Goal: Task Accomplishment & Management: Complete application form

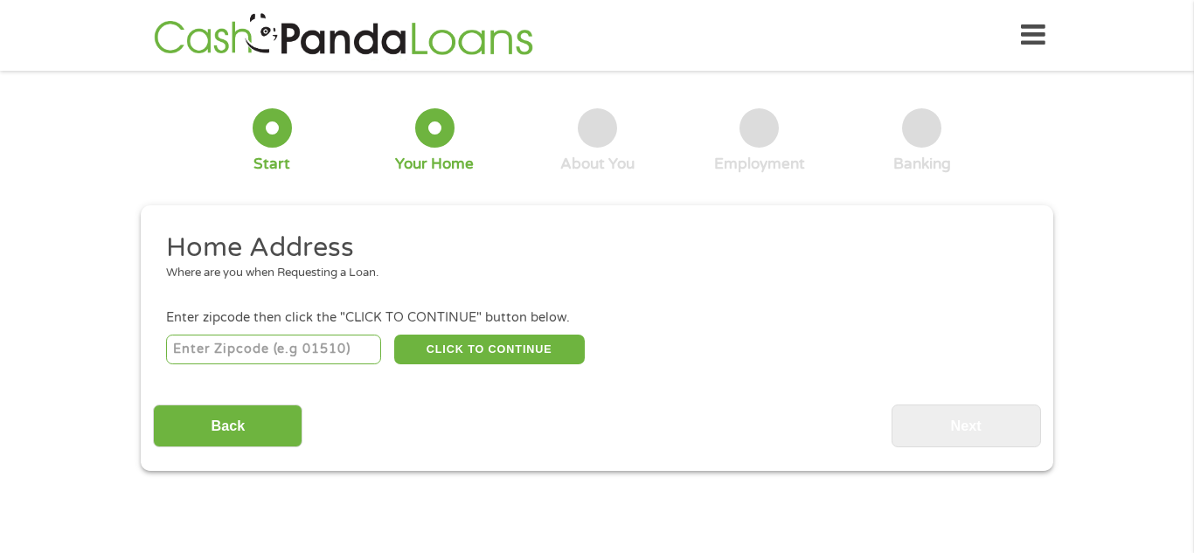
click at [294, 345] on input "number" at bounding box center [274, 350] width 216 height 30
type input "33150"
click at [553, 354] on button "CLICK TO CONTINUE" at bounding box center [489, 350] width 190 height 30
type input "33150"
type input "[GEOGRAPHIC_DATA]"
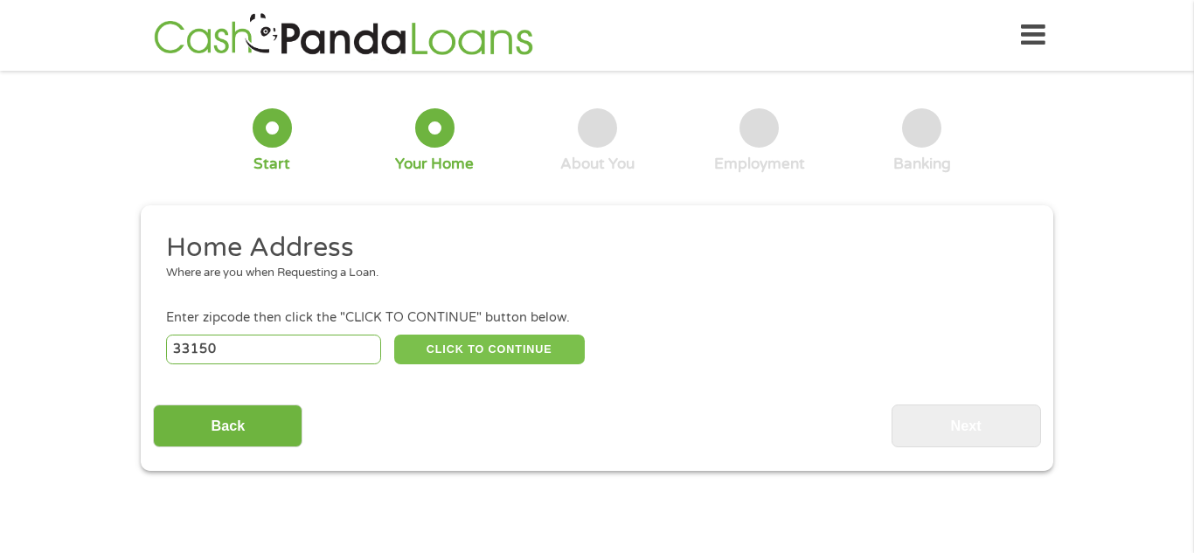
select select "[US_STATE]"
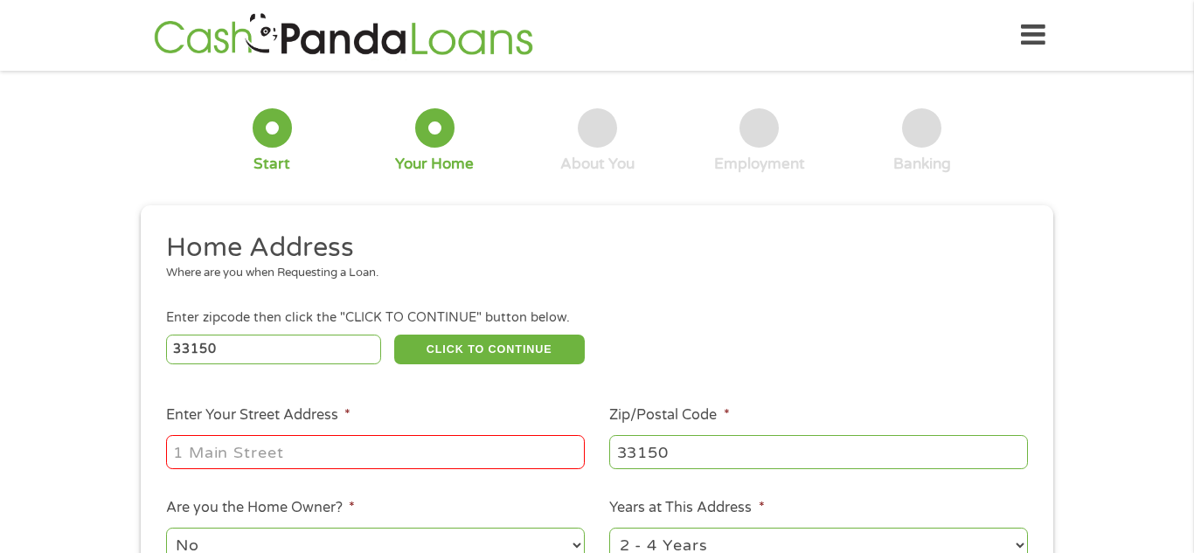
click at [648, 317] on div "Enter zipcode then click the "CLICK TO CONTINUE" button below." at bounding box center [597, 317] width 862 height 19
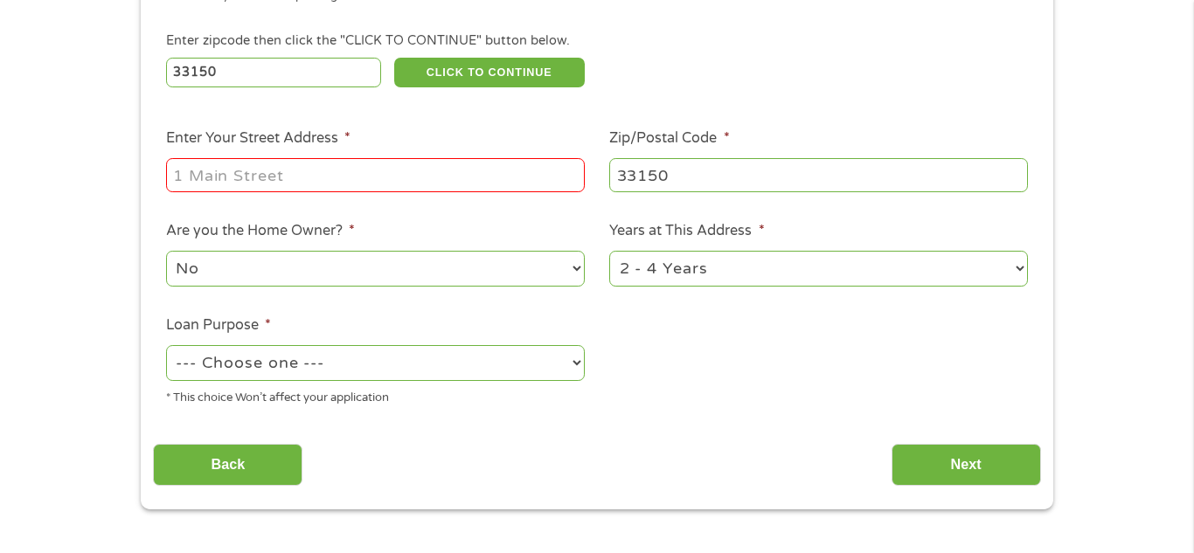
scroll to position [280, 0]
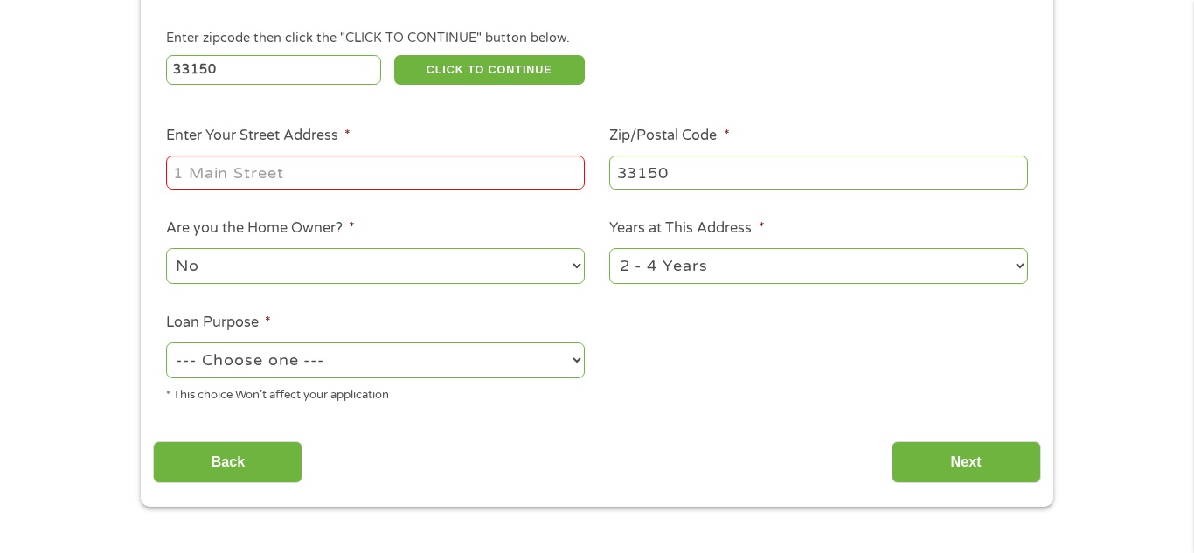
click at [298, 173] on input "Enter Your Street Address *" at bounding box center [375, 172] width 419 height 33
type input "[STREET_ADDRESS]"
click at [322, 363] on select "--- Choose one --- Pay Bills Debt Consolidation Home Improvement Major Purchase…" at bounding box center [375, 361] width 419 height 36
select select "paybills"
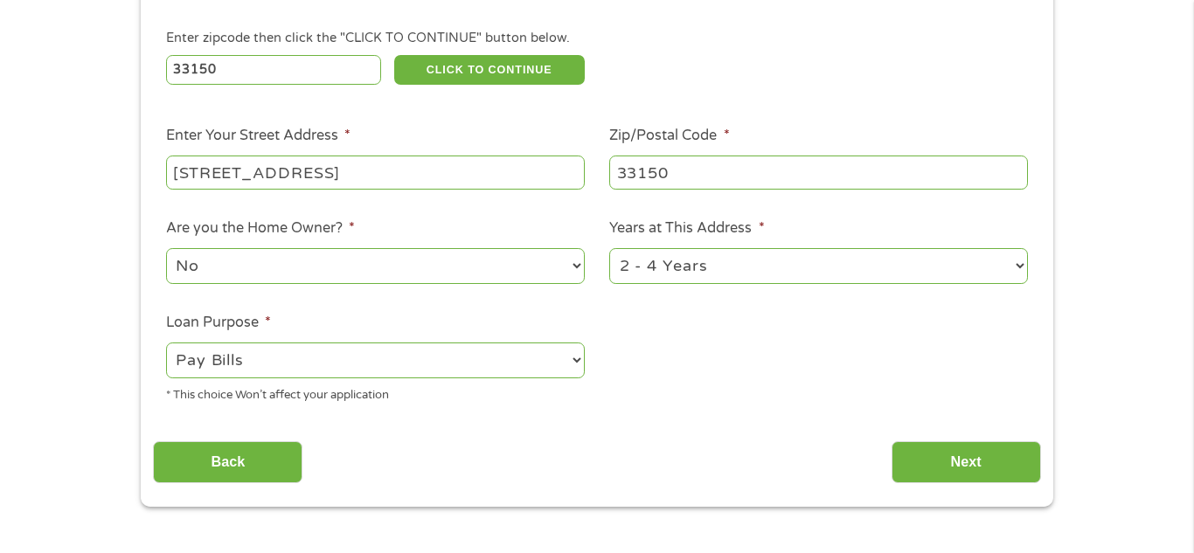
click at [166, 344] on select "--- Choose one --- Pay Bills Debt Consolidation Home Improvement Major Purchase…" at bounding box center [375, 361] width 419 height 36
click at [991, 460] on input "Next" at bounding box center [965, 462] width 149 height 43
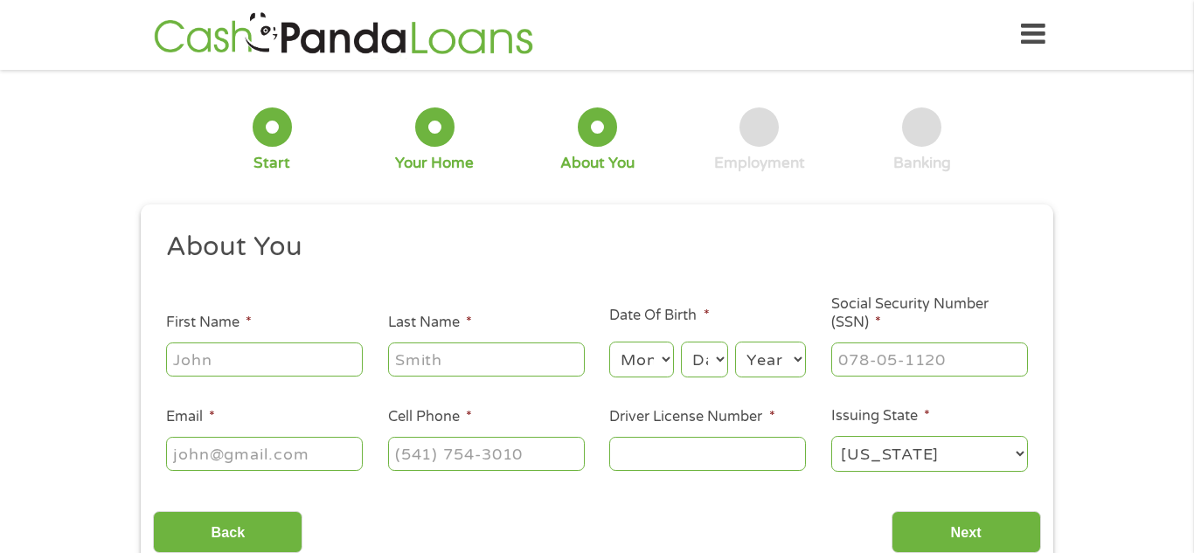
scroll to position [0, 0]
click at [250, 358] on input "First Name *" at bounding box center [264, 359] width 197 height 33
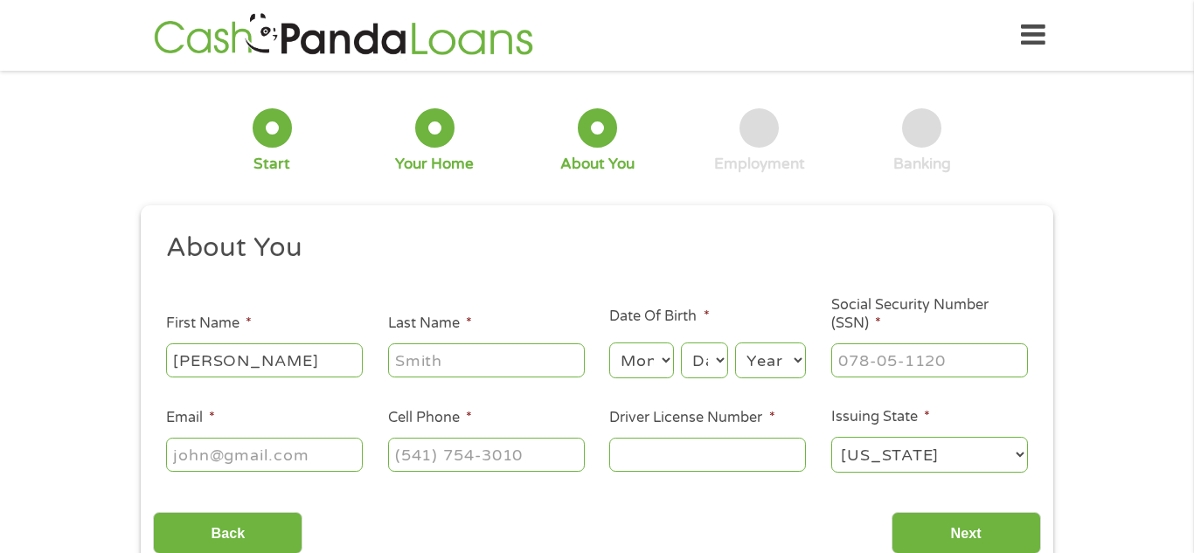
type input "[PERSON_NAME]"
click at [292, 461] on input "Email *" at bounding box center [264, 454] width 197 height 33
type input "[EMAIL_ADDRESS][DOMAIN_NAME]"
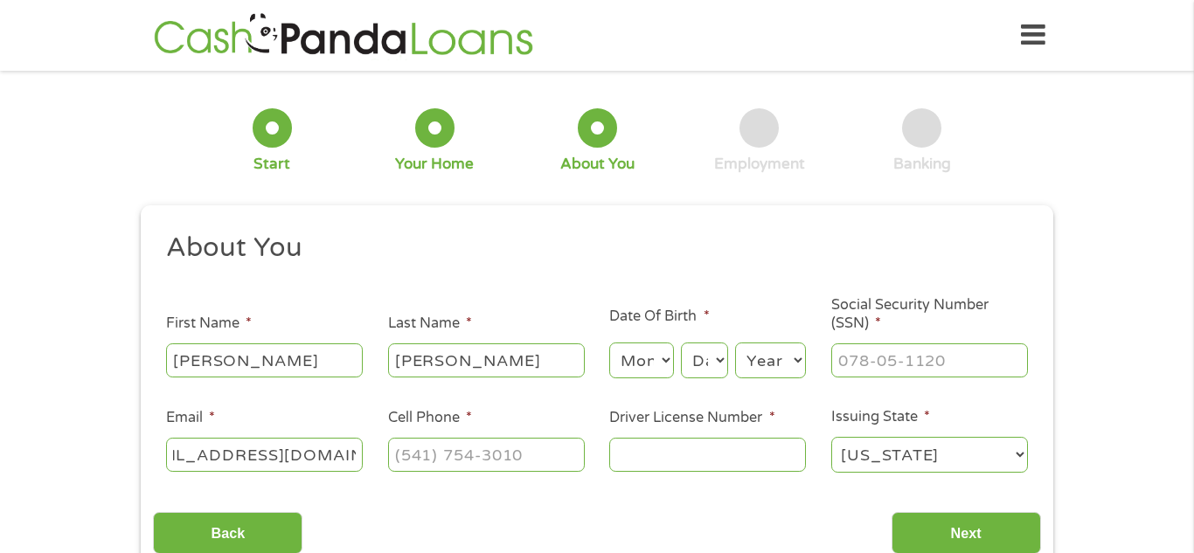
click at [484, 453] on input "Cell Phone *" at bounding box center [486, 454] width 197 height 33
type input "[PHONE_NUMBER]"
click at [948, 364] on input "Social Security Number (SSN) *" at bounding box center [929, 359] width 197 height 33
type input "594-47-7149"
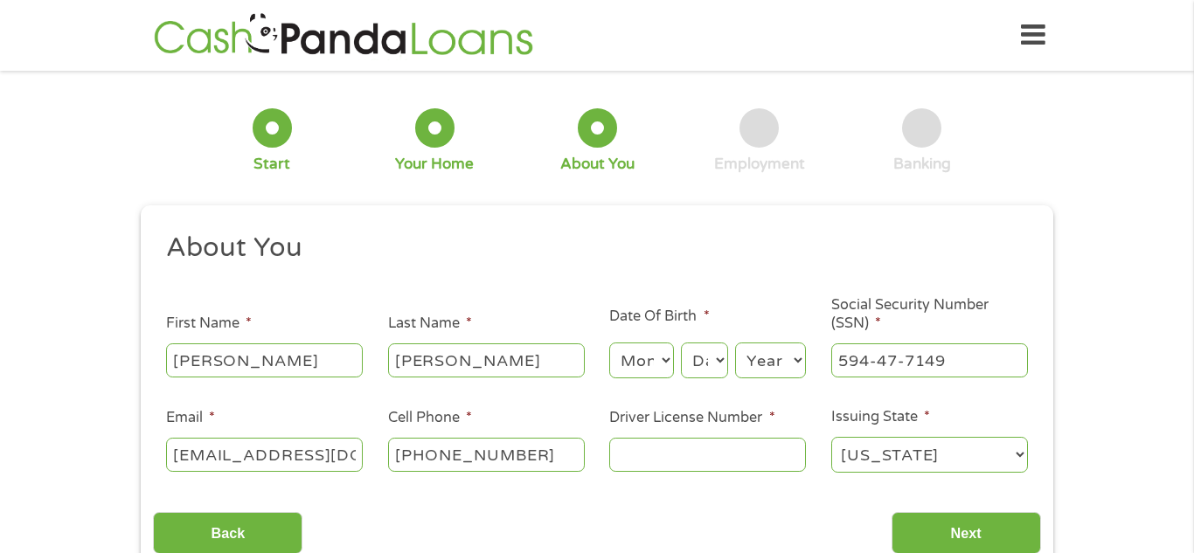
click at [636, 362] on select "Month 1 2 3 4 5 6 7 8 9 10 11 12" at bounding box center [641, 361] width 64 height 36
select select "12"
click at [609, 343] on select "Month 1 2 3 4 5 6 7 8 9 10 11 12" at bounding box center [641, 361] width 64 height 36
click at [720, 363] on select "Day 1 2 3 4 5 6 7 8 9 10 11 12 13 14 15 16 17 18 19 20 21 22 23 24 25 26 27 28 …" at bounding box center [704, 361] width 47 height 36
select select "26"
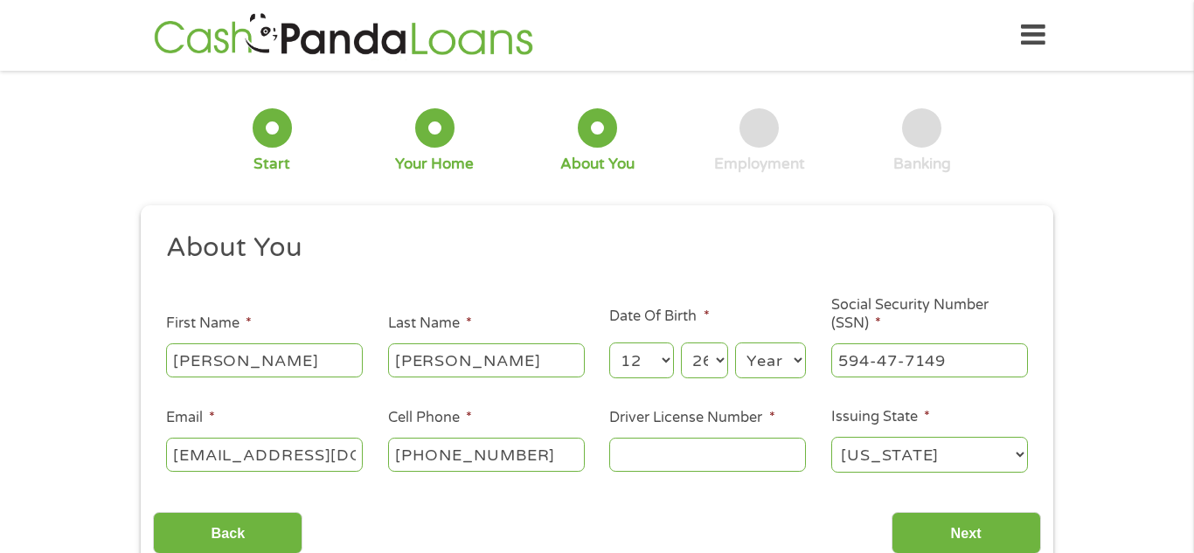
click at [681, 343] on select "Day 1 2 3 4 5 6 7 8 9 10 11 12 13 14 15 16 17 18 19 20 21 22 23 24 25 26 27 28 …" at bounding box center [704, 361] width 47 height 36
click at [772, 365] on select "Year [DATE] 2006 2005 2004 2003 2002 2001 2000 1999 1998 1997 1996 1995 1994 19…" at bounding box center [770, 361] width 71 height 36
select select "1994"
click at [735, 343] on select "Year [DATE] 2006 2005 2004 2003 2002 2001 2000 1999 1998 1997 1996 1995 1994 19…" at bounding box center [770, 361] width 71 height 36
click at [791, 301] on ul "About You This field is hidden when viewing the form Title * --- Choose one ---…" at bounding box center [596, 360] width 887 height 258
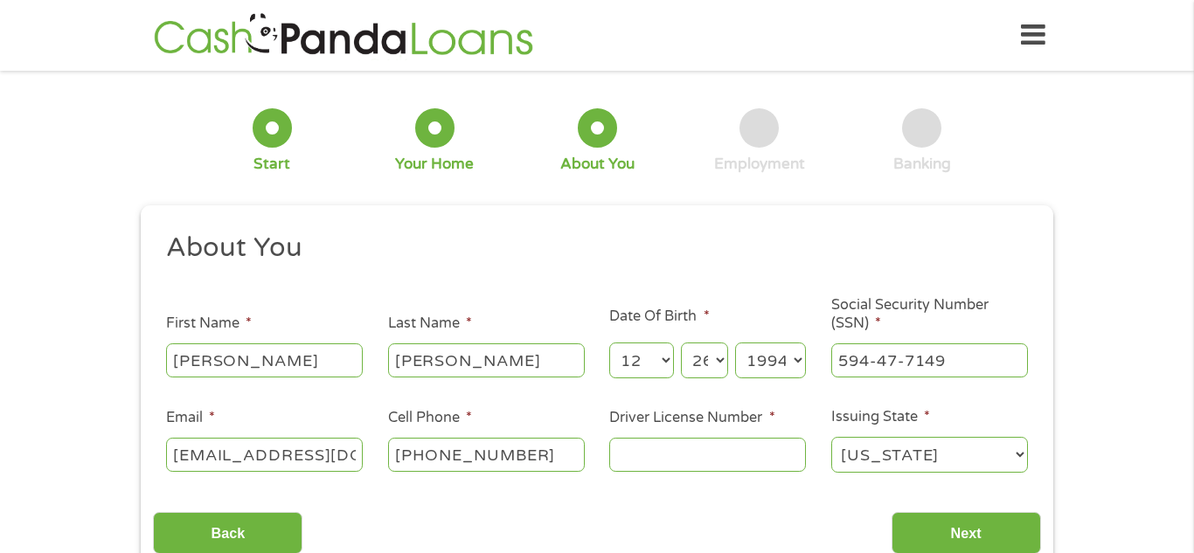
click at [695, 454] on input "Driver License Number *" at bounding box center [707, 454] width 197 height 33
type input "G231861538000"
click at [1056, 419] on div "1 Start 2 Your Home 3 About You 4 Employment 5 Banking 6 This field is hidden w…" at bounding box center [597, 330] width 944 height 495
click at [1006, 536] on input "Next" at bounding box center [965, 533] width 149 height 43
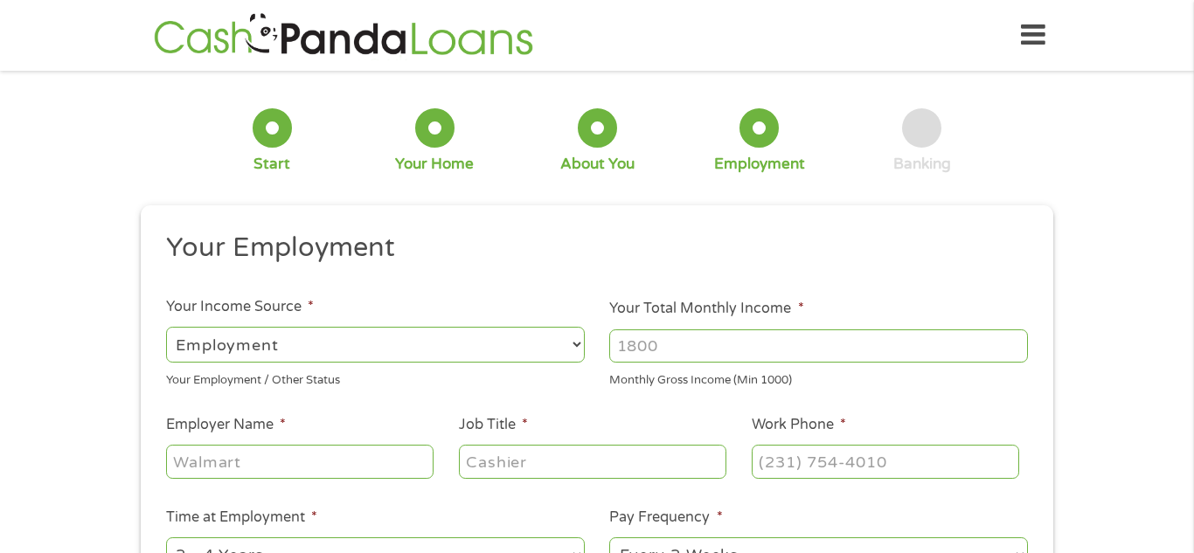
scroll to position [7, 7]
click at [760, 340] on input "Your Total Monthly Income *" at bounding box center [818, 345] width 419 height 33
type input "2400"
click at [322, 467] on input "Employer Name *" at bounding box center [299, 461] width 267 height 33
type input "department of juvenile justice"
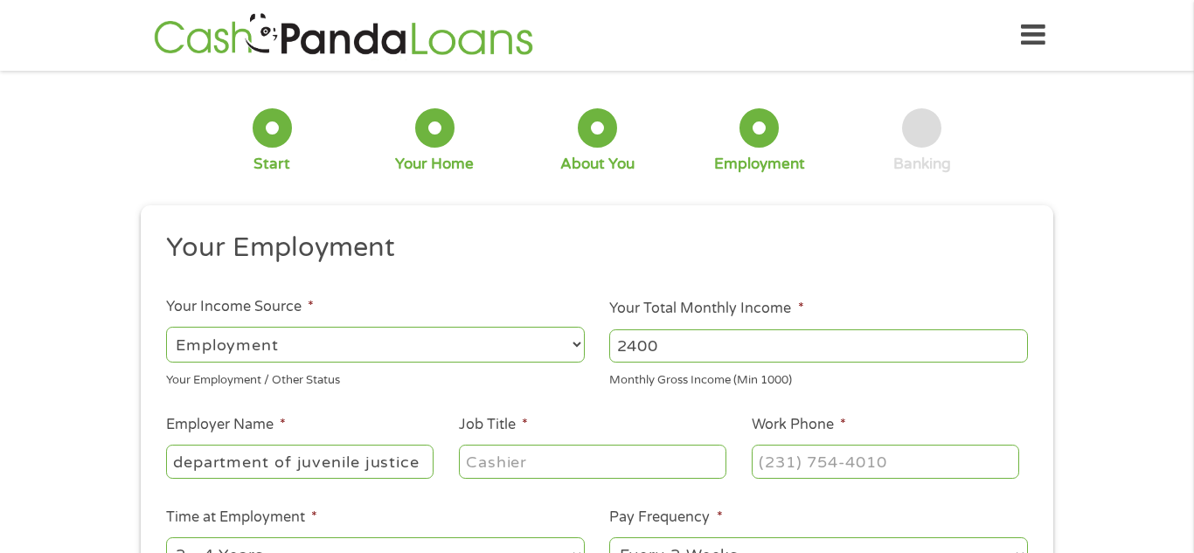
click at [478, 391] on ul "Your Employment Your Income Source * --- Choose one --- Employment [DEMOGRAPHIC…" at bounding box center [596, 457] width 887 height 453
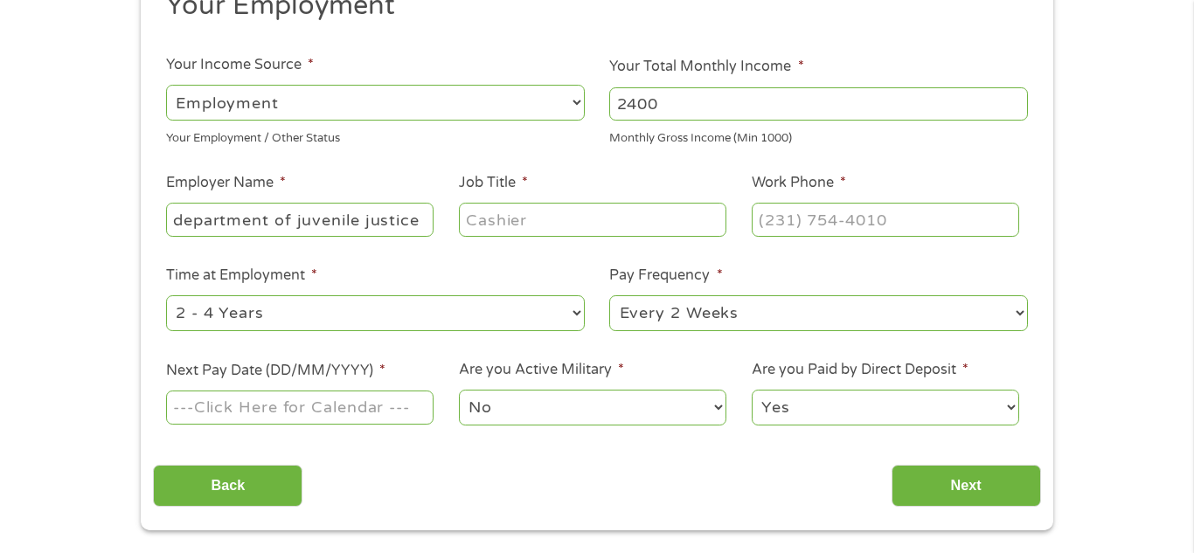
scroll to position [245, 0]
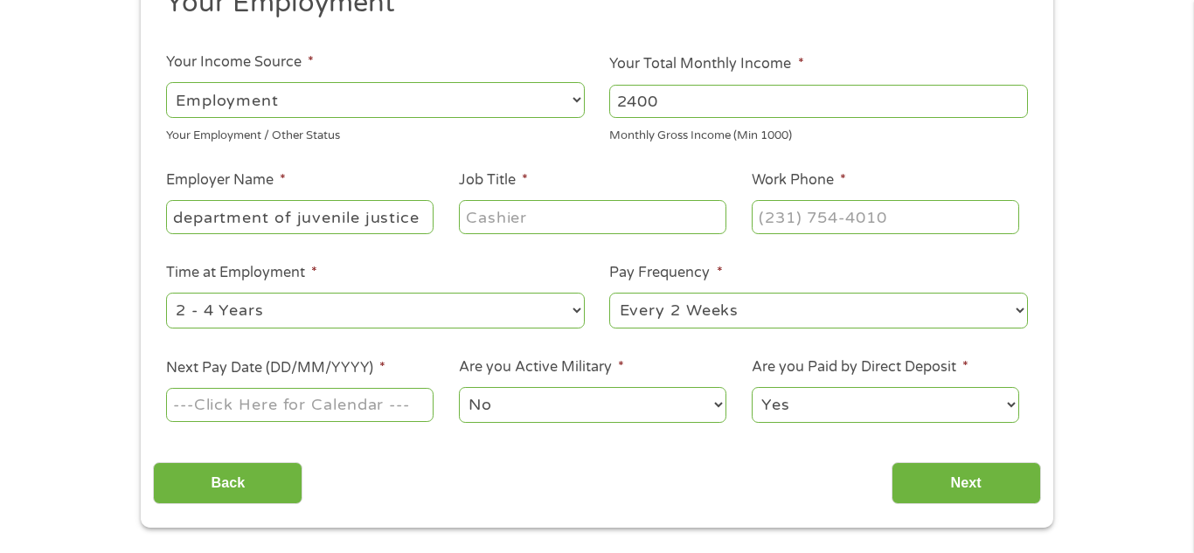
click at [643, 222] on input "Job Title *" at bounding box center [592, 216] width 267 height 33
type input "secretary"
click at [972, 218] on input "Work Phone *" at bounding box center [884, 216] width 267 height 33
type input "[PHONE_NUMBER]"
click at [750, 314] on select "--- Choose one --- Every 2 Weeks Every Week Monthly Semi-Monthly" at bounding box center [818, 311] width 419 height 36
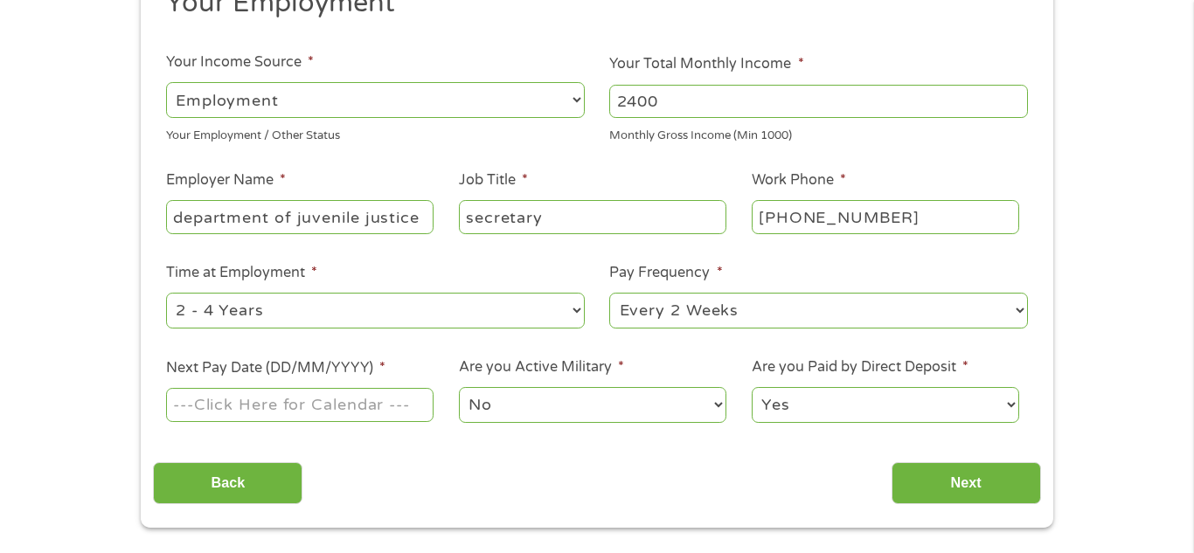
click at [537, 336] on ul "Your Employment Your Income Source * --- Choose one --- Employment [DEMOGRAPHIC…" at bounding box center [596, 212] width 887 height 453
click at [376, 394] on input "Next Pay Date (DD/MM/YYYY) *" at bounding box center [299, 404] width 267 height 33
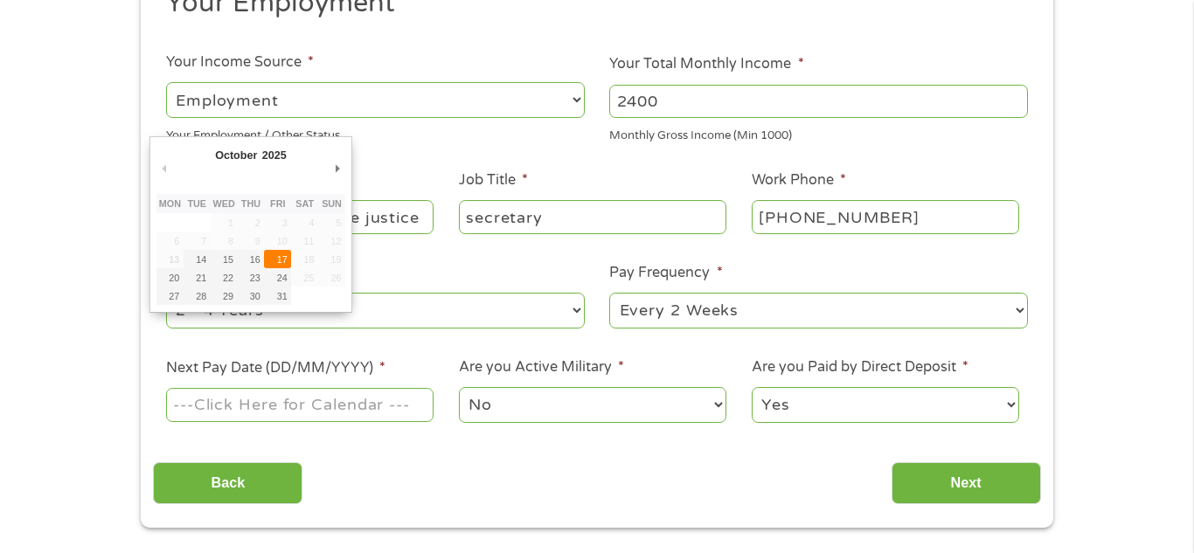
type input "[DATE]"
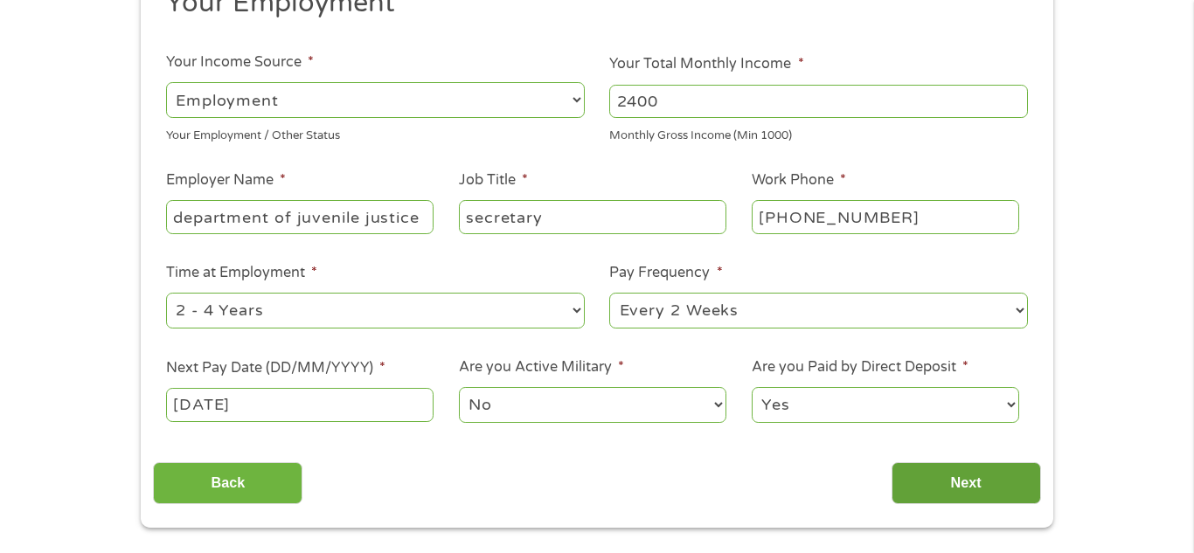
click at [998, 478] on input "Next" at bounding box center [965, 483] width 149 height 43
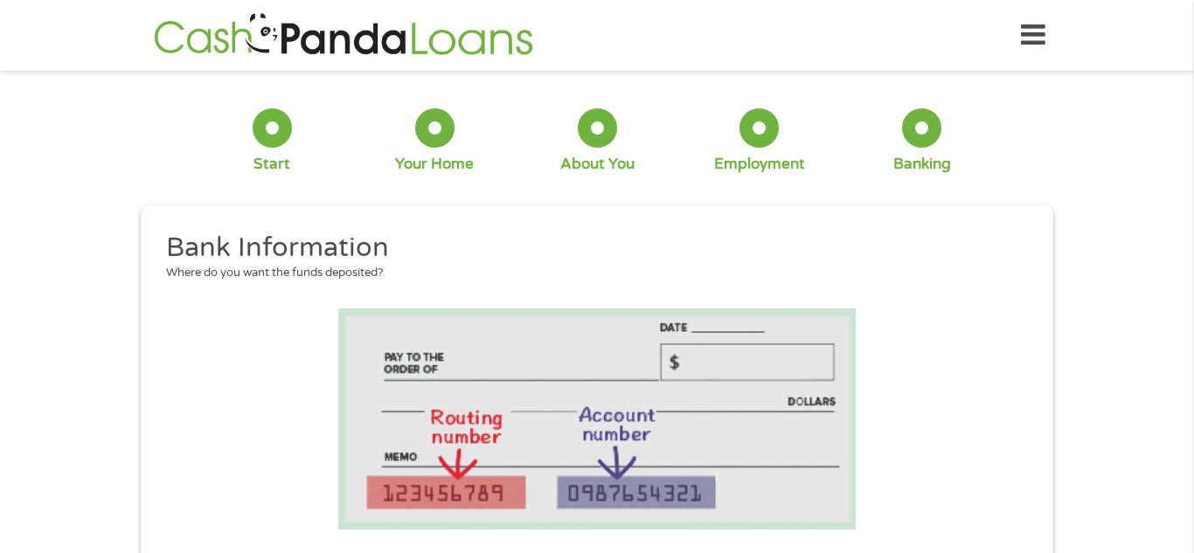
scroll to position [252, 7]
click at [635, 492] on img at bounding box center [596, 418] width 517 height 221
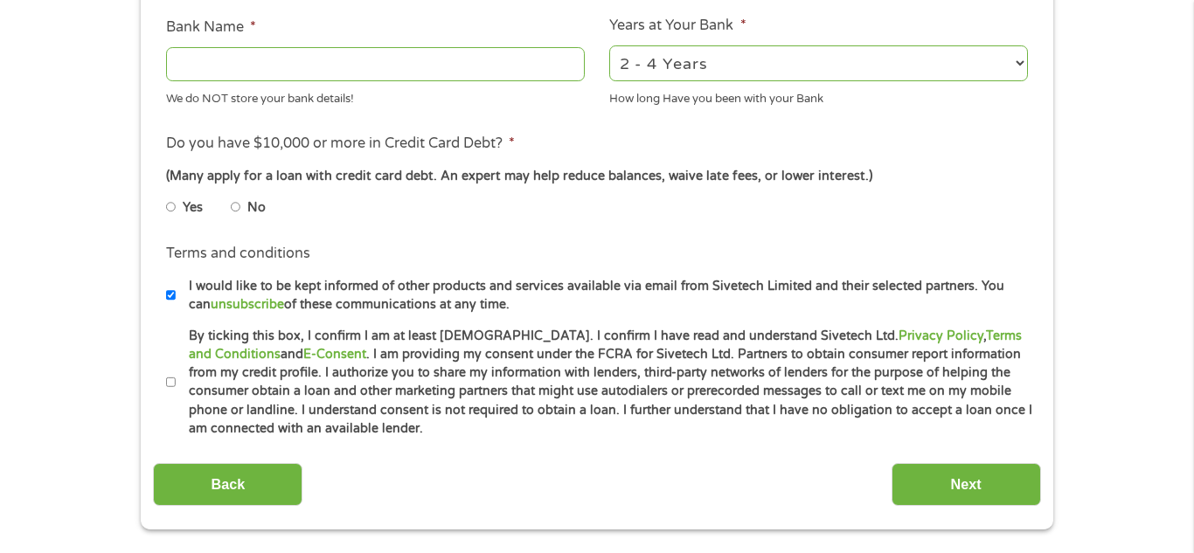
scroll to position [664, 0]
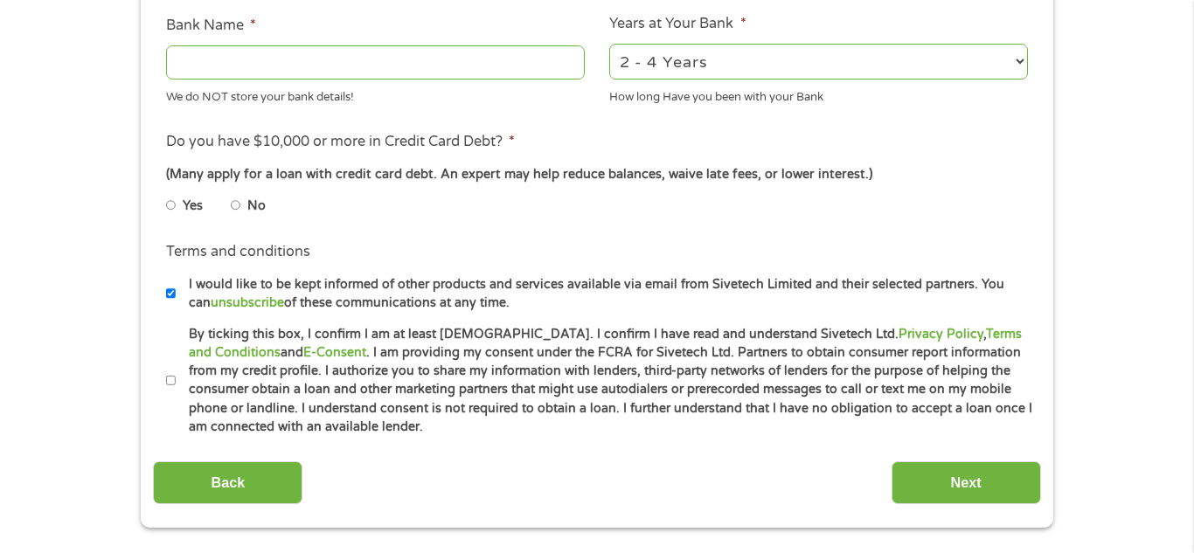
click at [242, 204] on li "No" at bounding box center [262, 206] width 63 height 34
click at [234, 203] on input "No" at bounding box center [236, 205] width 10 height 28
radio input "true"
click at [234, 203] on input "No" at bounding box center [236, 205] width 10 height 28
click at [173, 381] on input "By ticking this box, I confirm I am at least [DEMOGRAPHIC_DATA]. I confirm I ha…" at bounding box center [171, 381] width 10 height 28
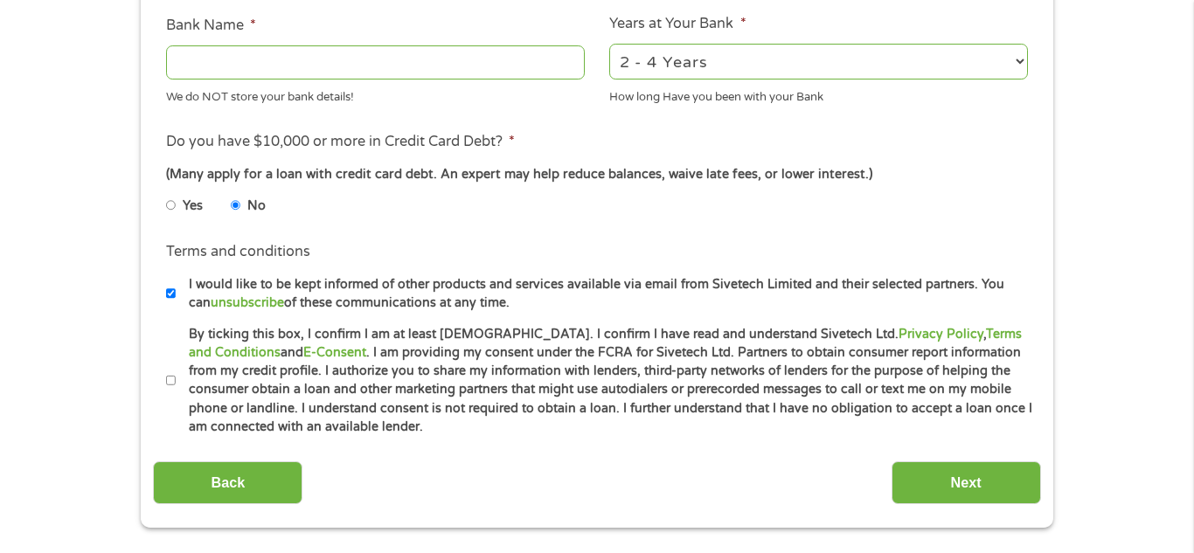
checkbox input "true"
click at [474, 230] on ul "Bank Information Where do you want the funds deposited? ABA / Routing number * …" at bounding box center [596, 2] width 887 height 870
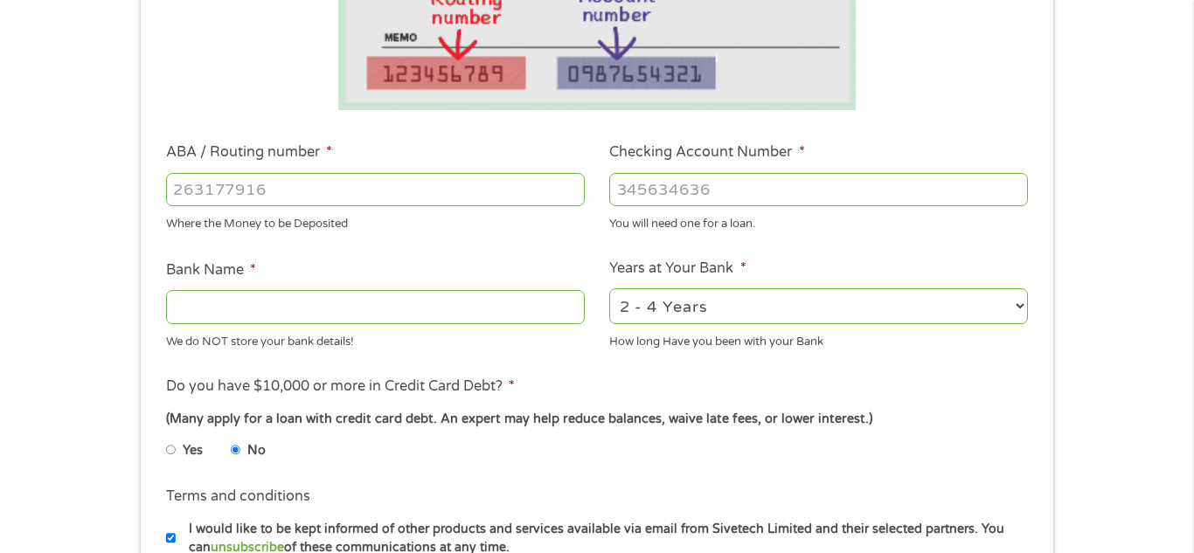
scroll to position [384, 0]
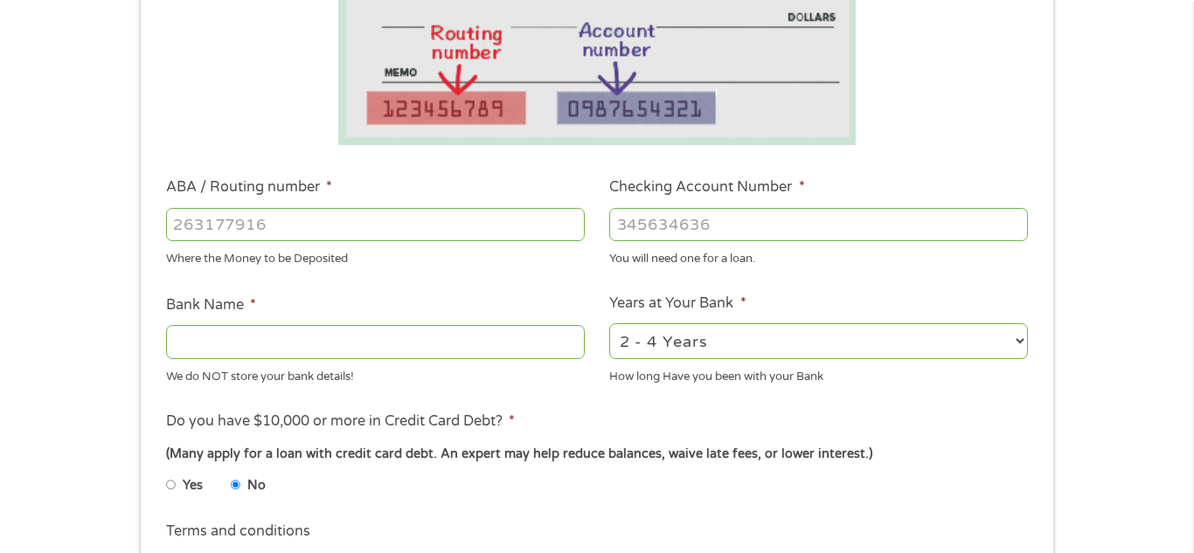
click at [274, 229] on input "ABA / Routing number *" at bounding box center [375, 224] width 419 height 33
type input "256074974"
type input "NAVY FEDERAL CREDIT UNION"
type input "256074974"
click at [678, 232] on input "Checking Account Number *" at bounding box center [818, 224] width 419 height 33
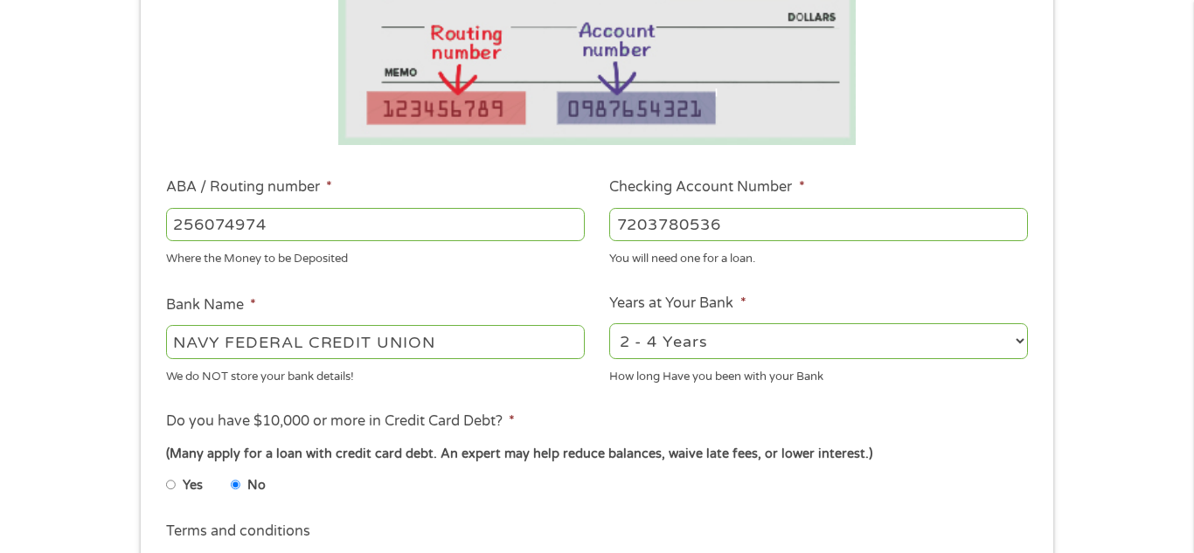
type input "7203780536"
click at [567, 287] on ul "Bank Information Where do you want the funds deposited? ABA / Routing number * …" at bounding box center [596, 281] width 887 height 870
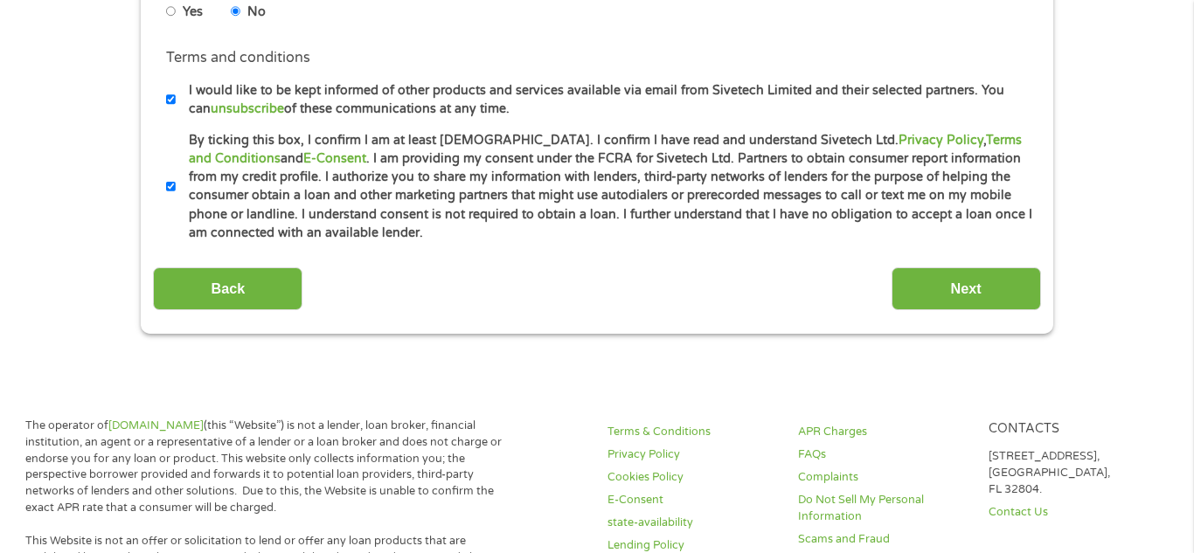
scroll to position [874, 0]
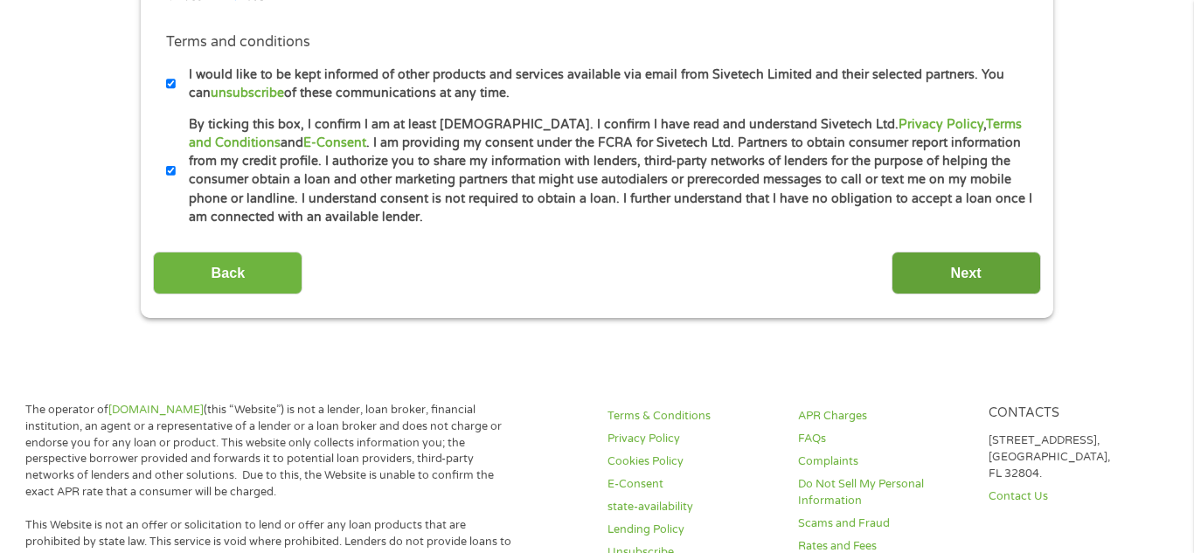
click at [909, 278] on input "Next" at bounding box center [965, 273] width 149 height 43
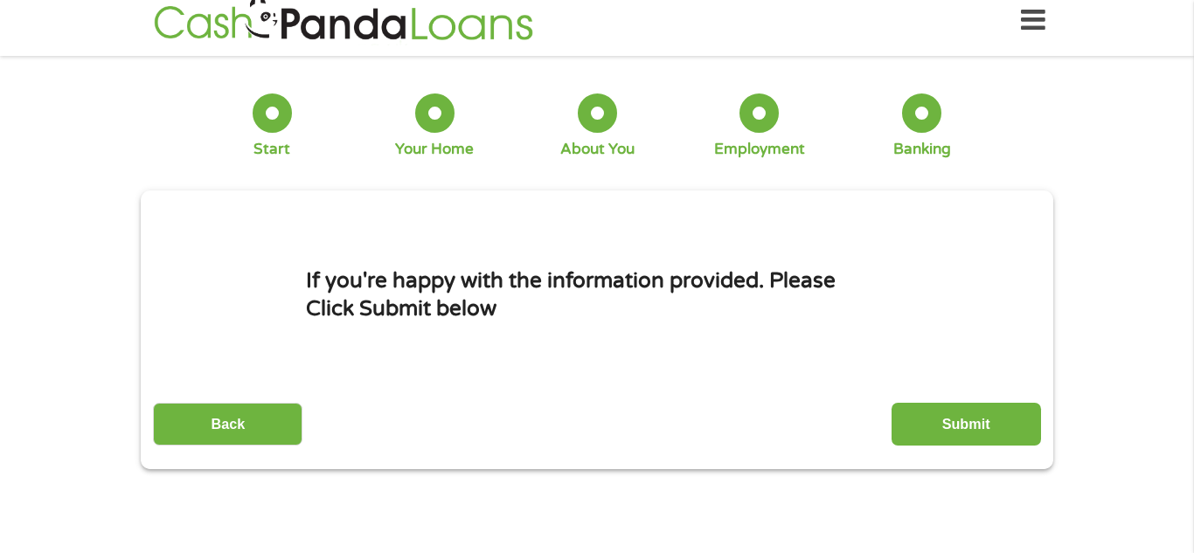
scroll to position [0, 0]
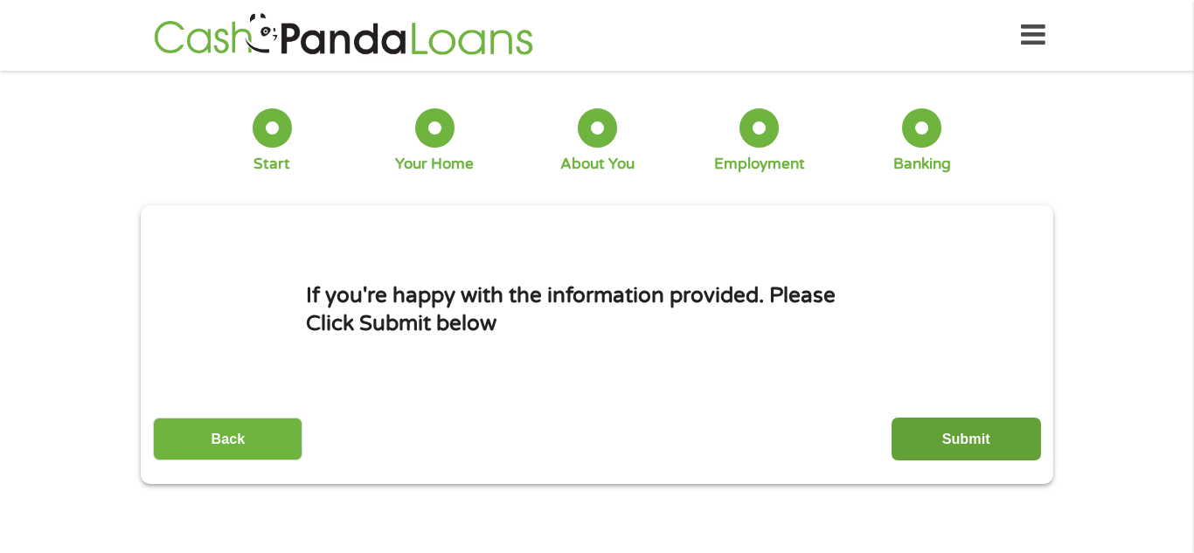
click at [954, 418] on input "Submit" at bounding box center [965, 439] width 149 height 43
